Goal: Task Accomplishment & Management: Manage account settings

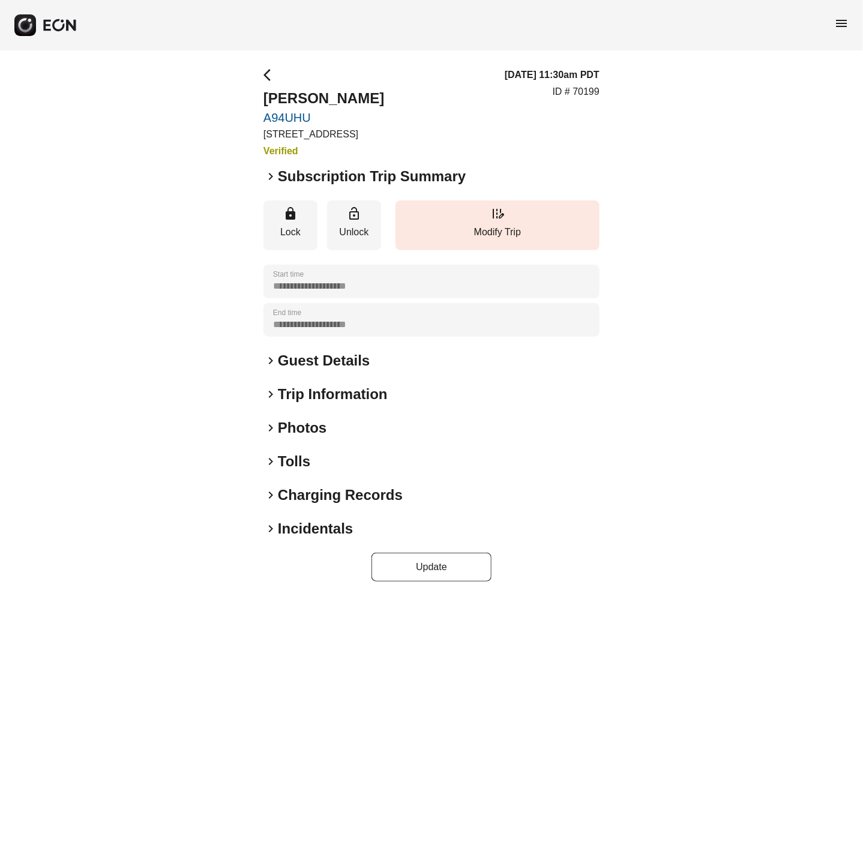
click at [272, 169] on span "keyboard_arrow_right" at bounding box center [271, 176] width 14 height 14
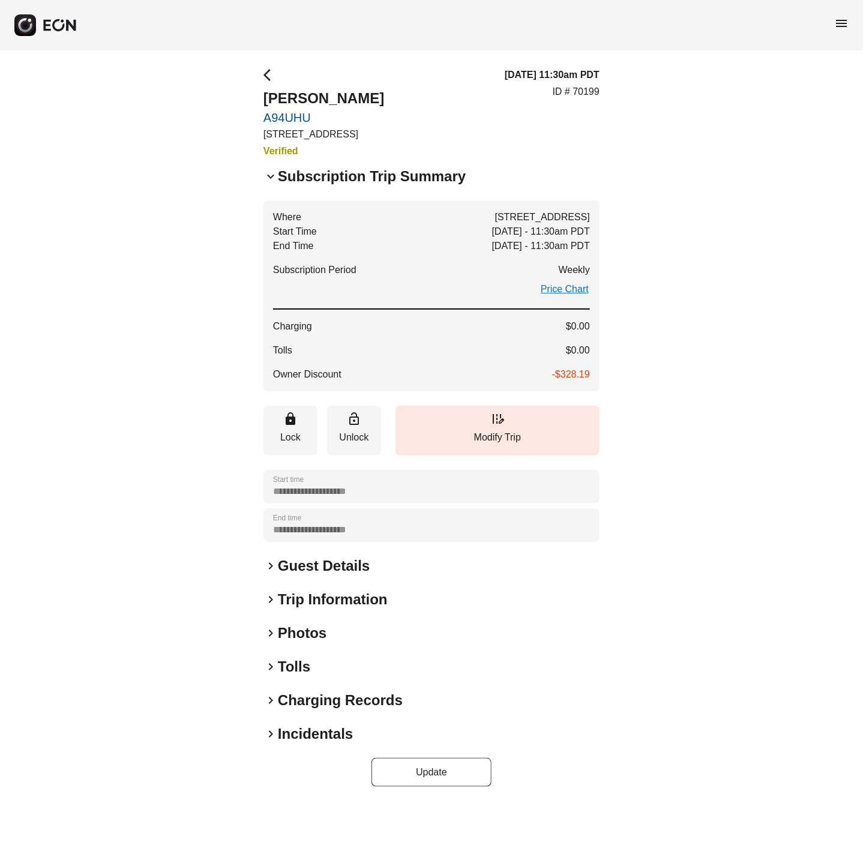
click at [271, 173] on span "keyboard_arrow_down" at bounding box center [271, 176] width 14 height 14
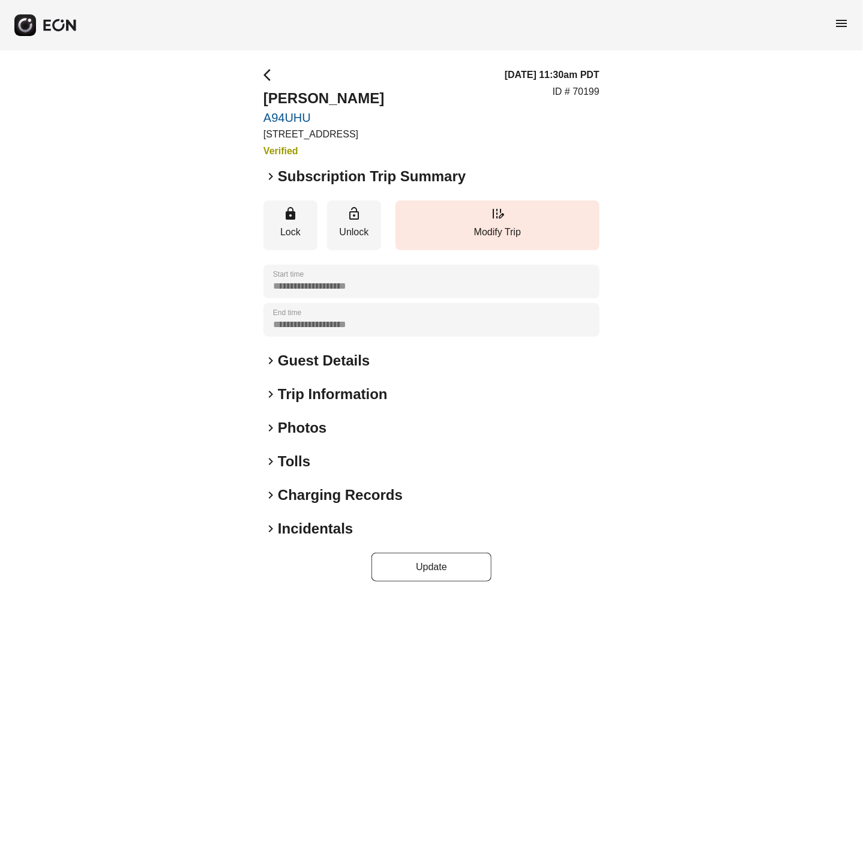
click at [271, 173] on span "keyboard_arrow_right" at bounding box center [271, 176] width 14 height 14
click at [274, 421] on span "keyboard_arrow_right" at bounding box center [271, 428] width 14 height 14
click at [272, 423] on span "keyboard_arrow_right" at bounding box center [271, 428] width 14 height 14
